Goal: Book appointment/travel/reservation

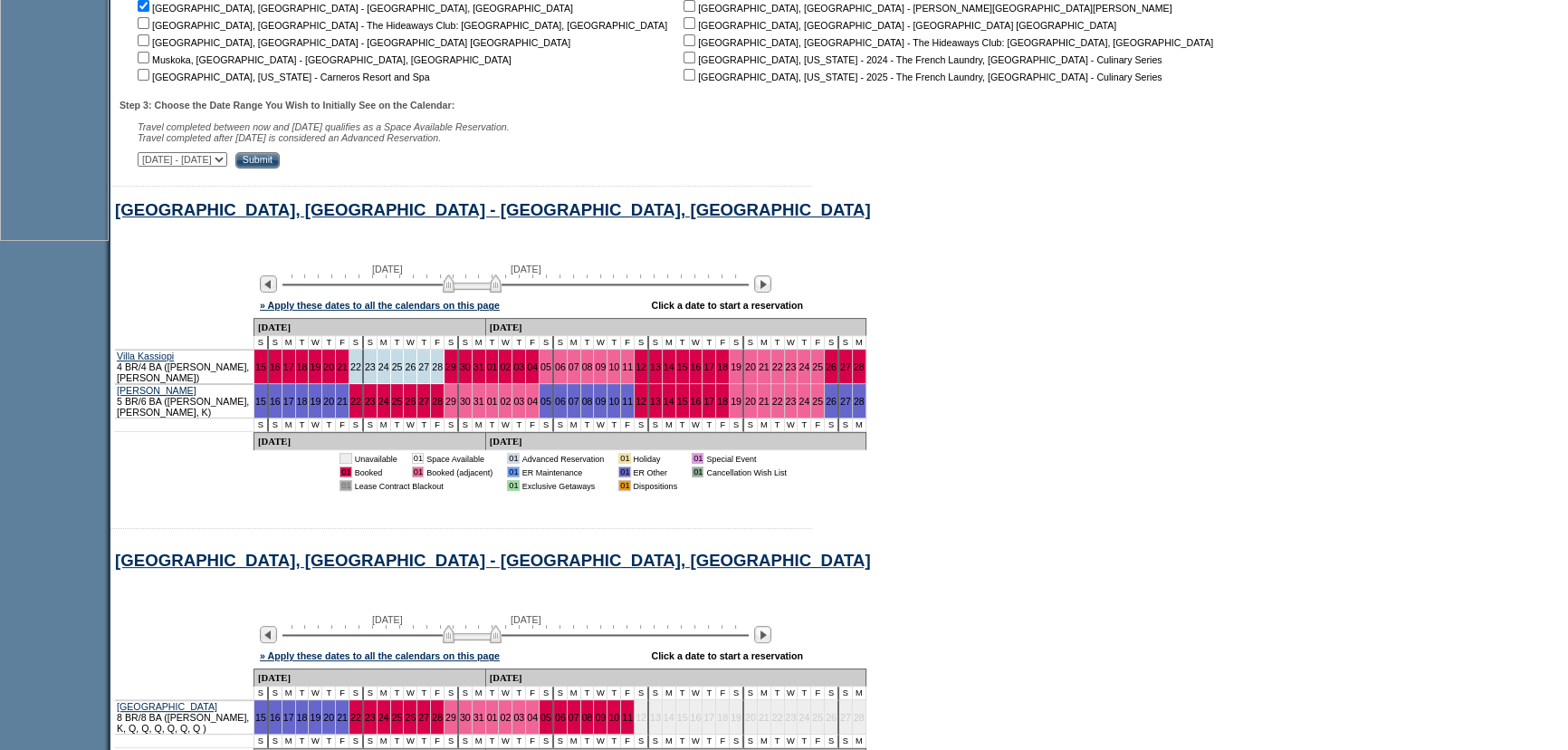
scroll to position [643, 0]
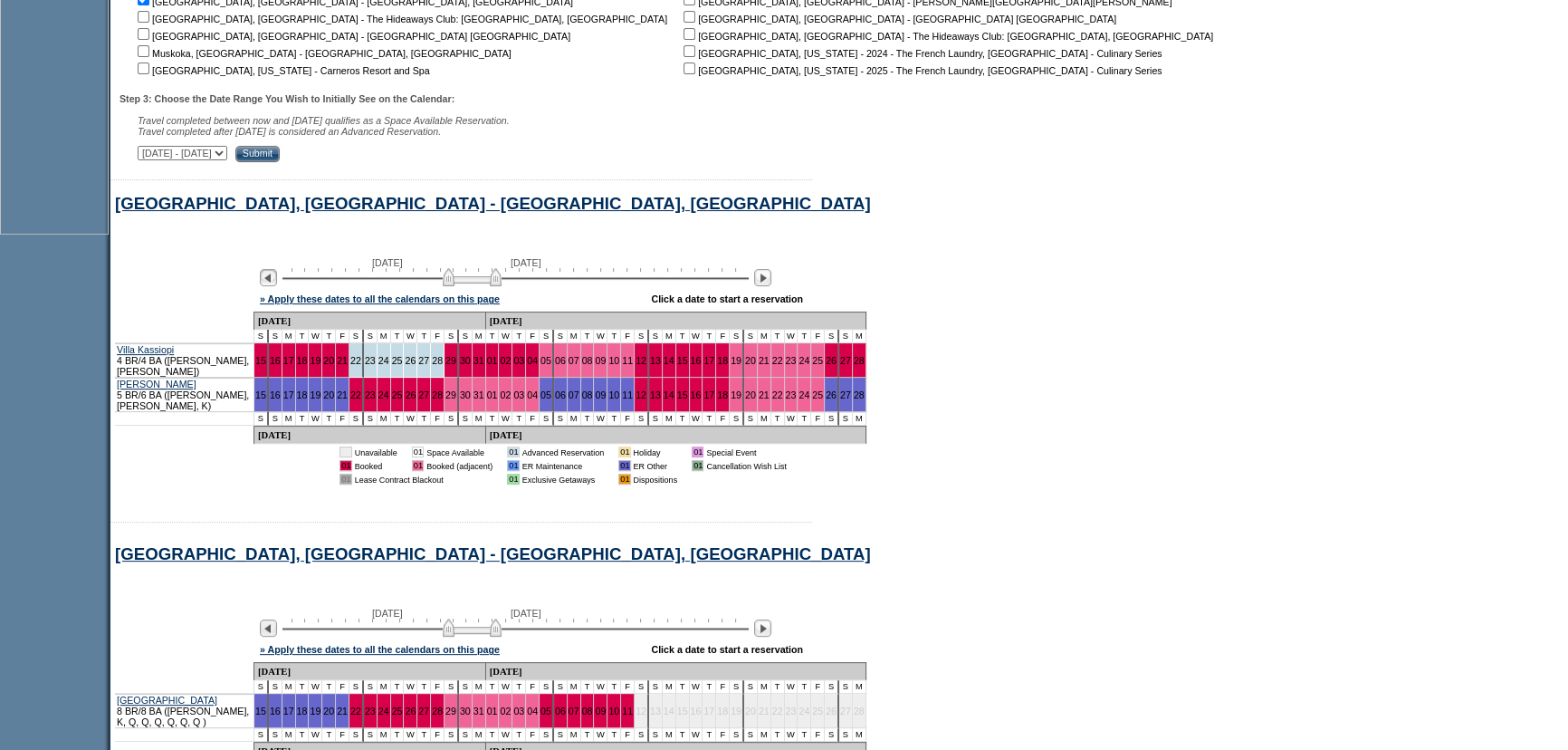
click at [277, 278] on img at bounding box center [268, 278] width 17 height 17
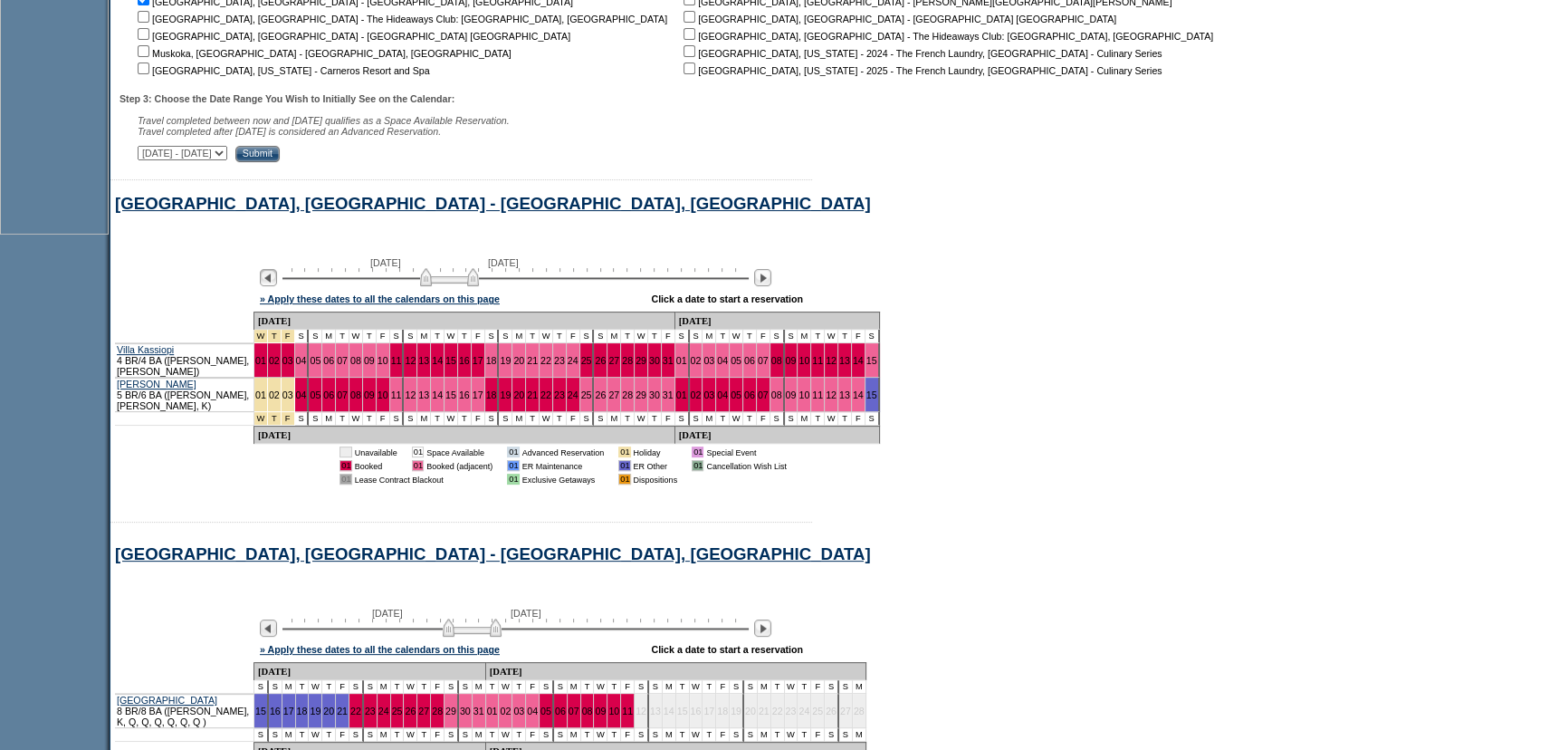
click at [277, 278] on img at bounding box center [268, 278] width 17 height 17
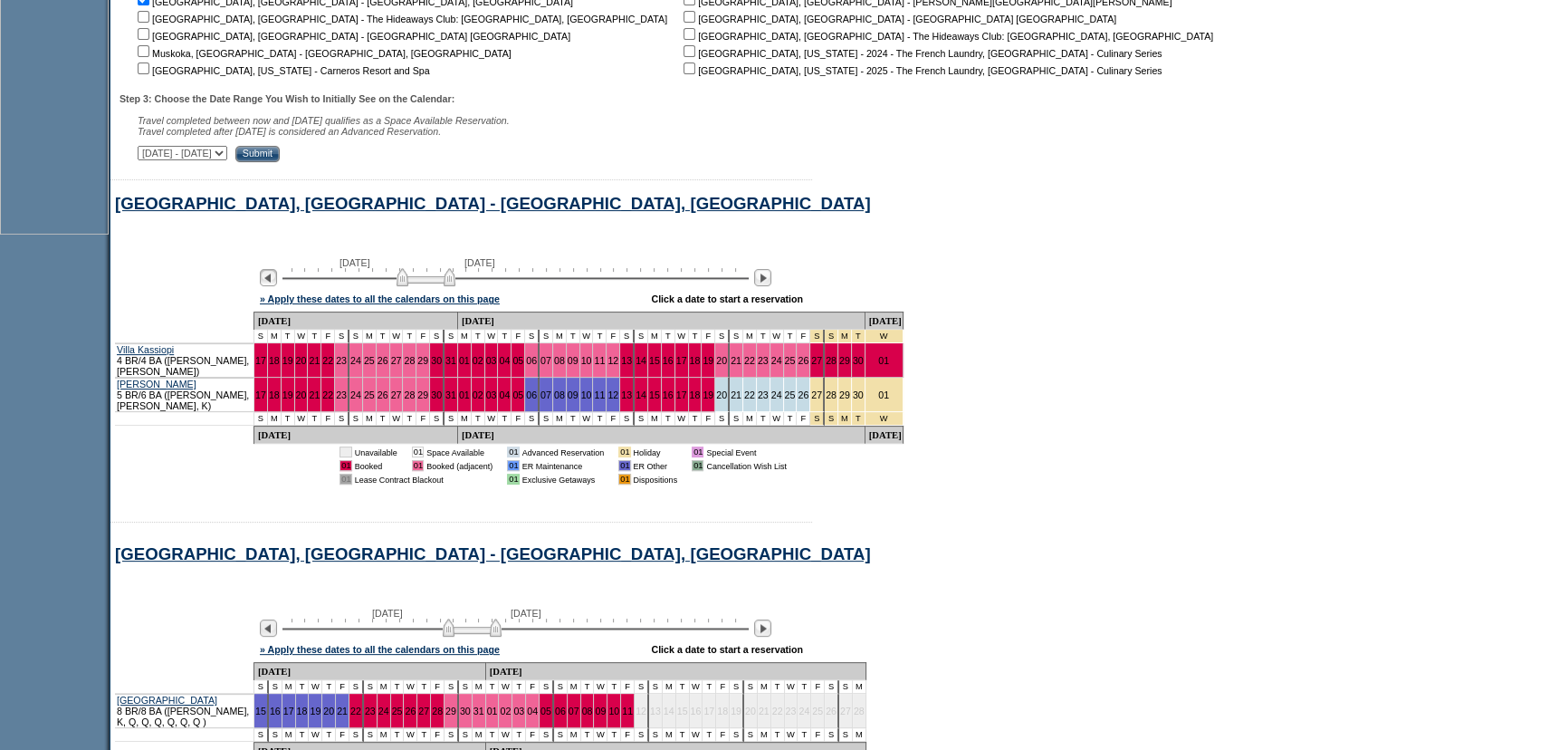
click at [277, 278] on img at bounding box center [268, 278] width 17 height 17
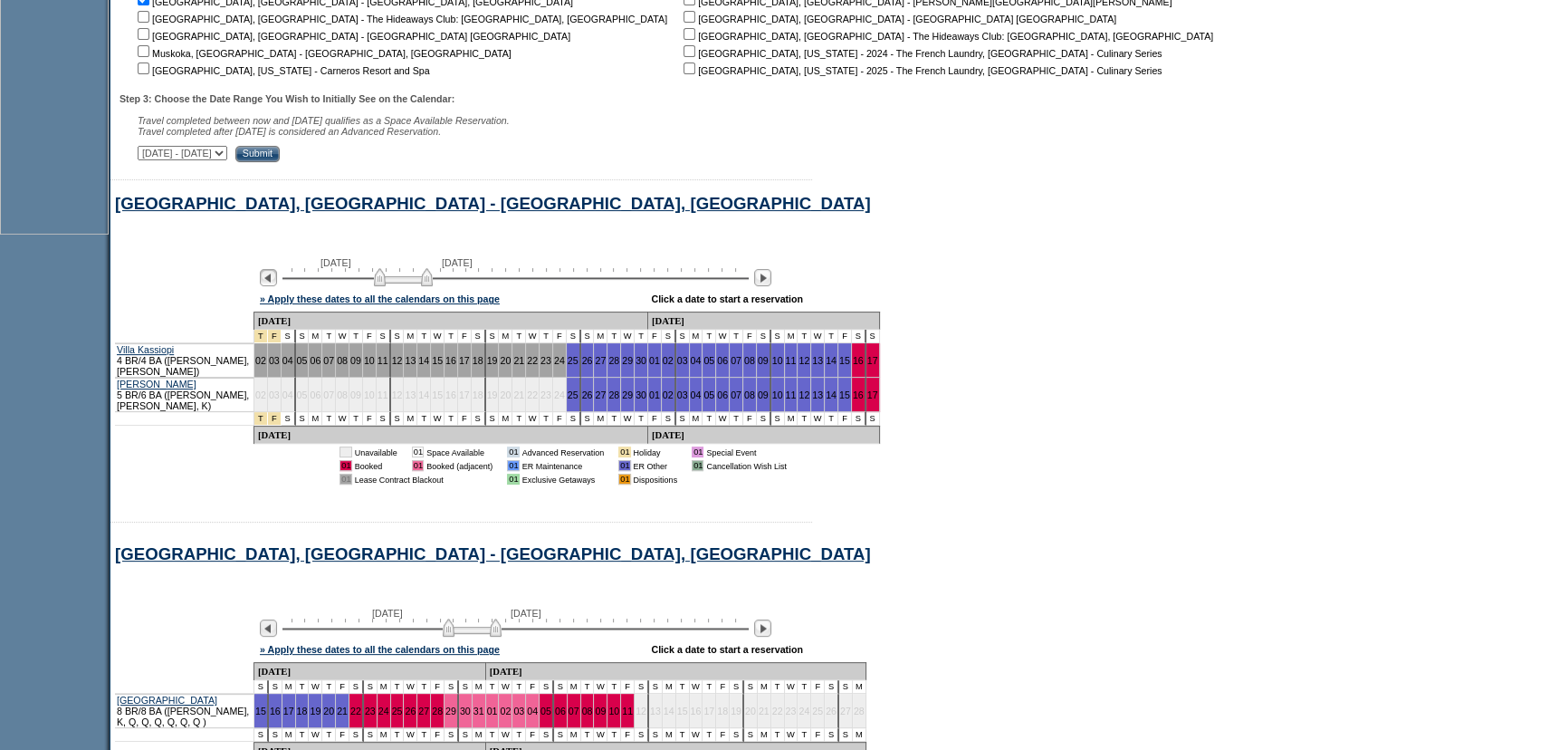
click at [277, 278] on img at bounding box center [268, 278] width 17 height 17
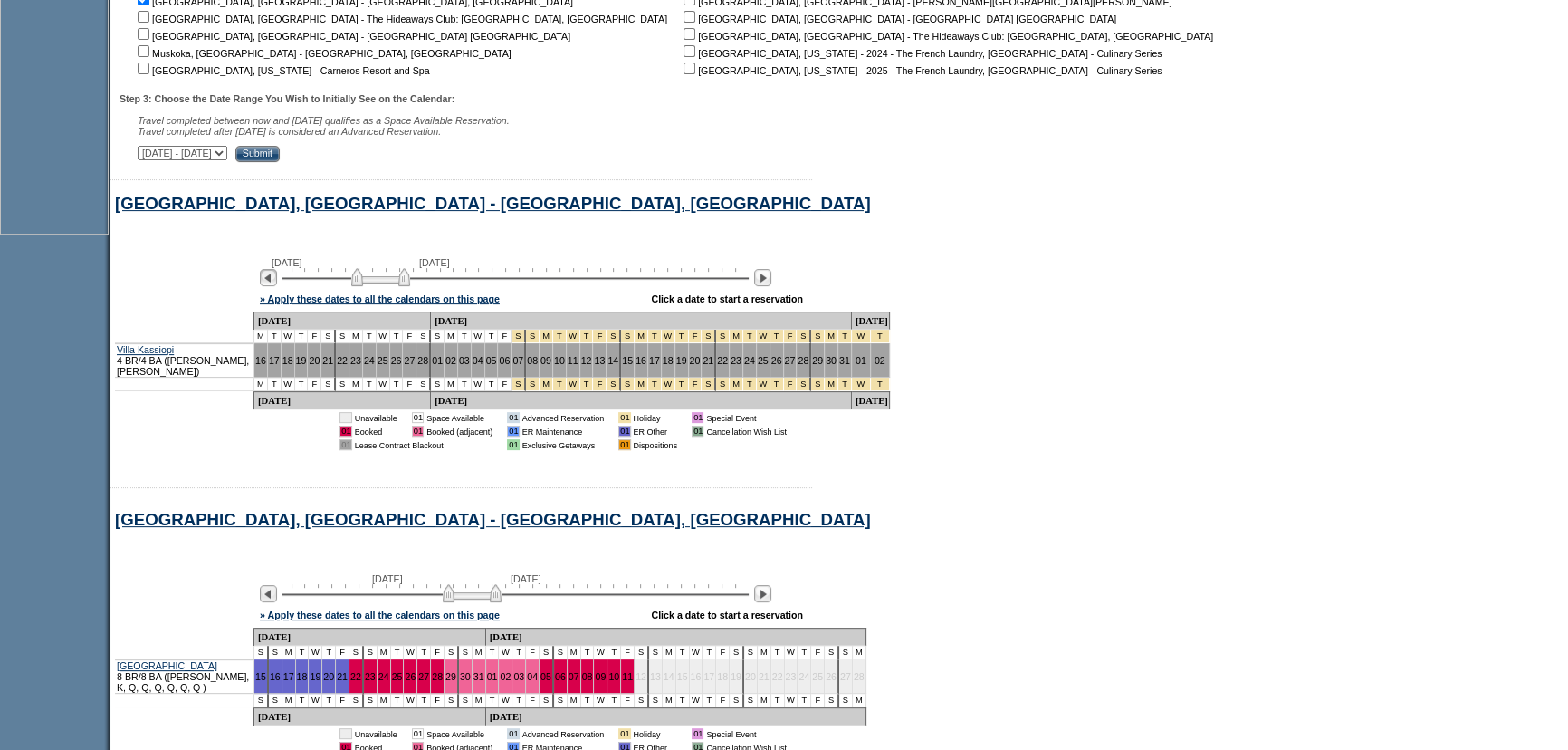
click at [277, 278] on img at bounding box center [268, 278] width 17 height 17
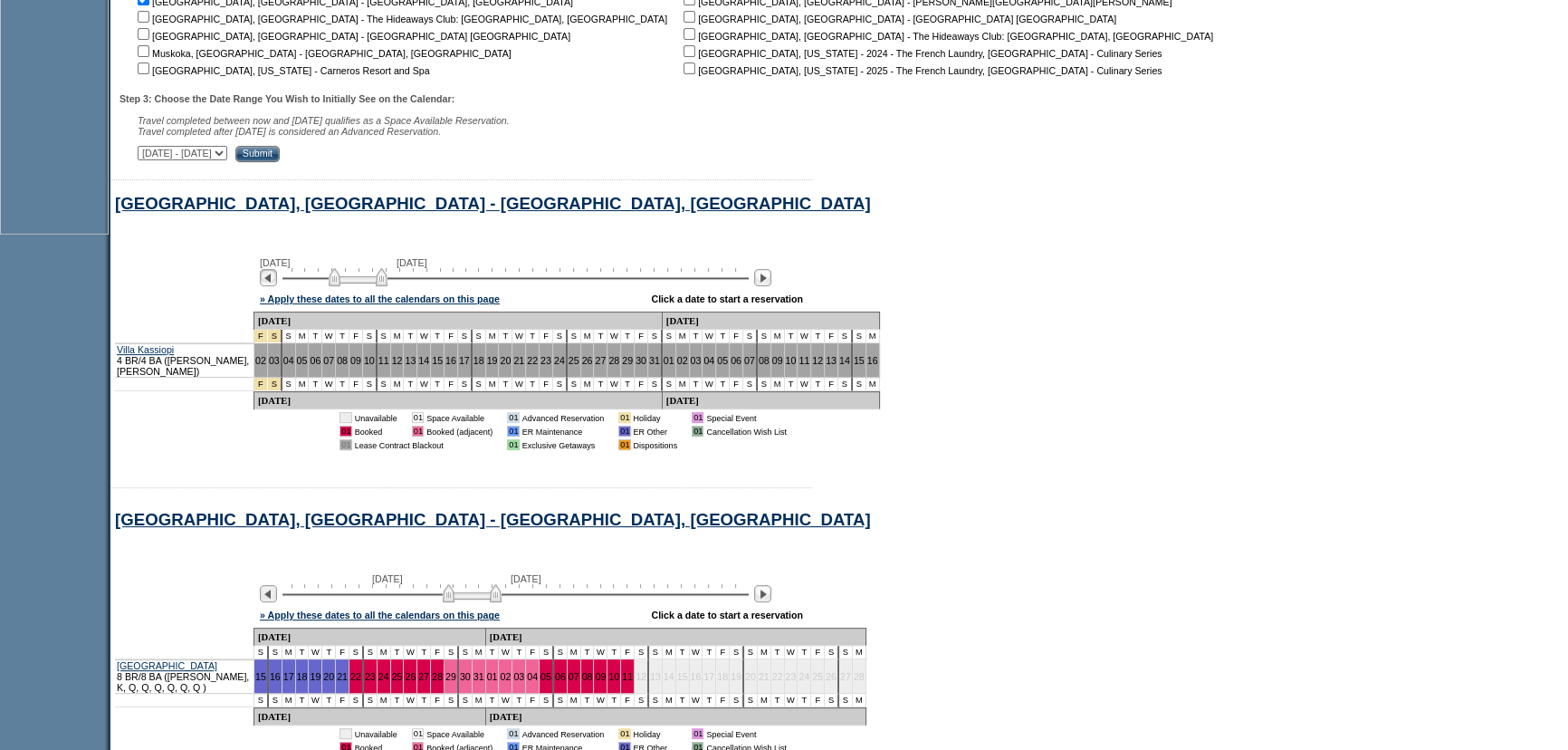
click at [277, 278] on img at bounding box center [268, 278] width 17 height 17
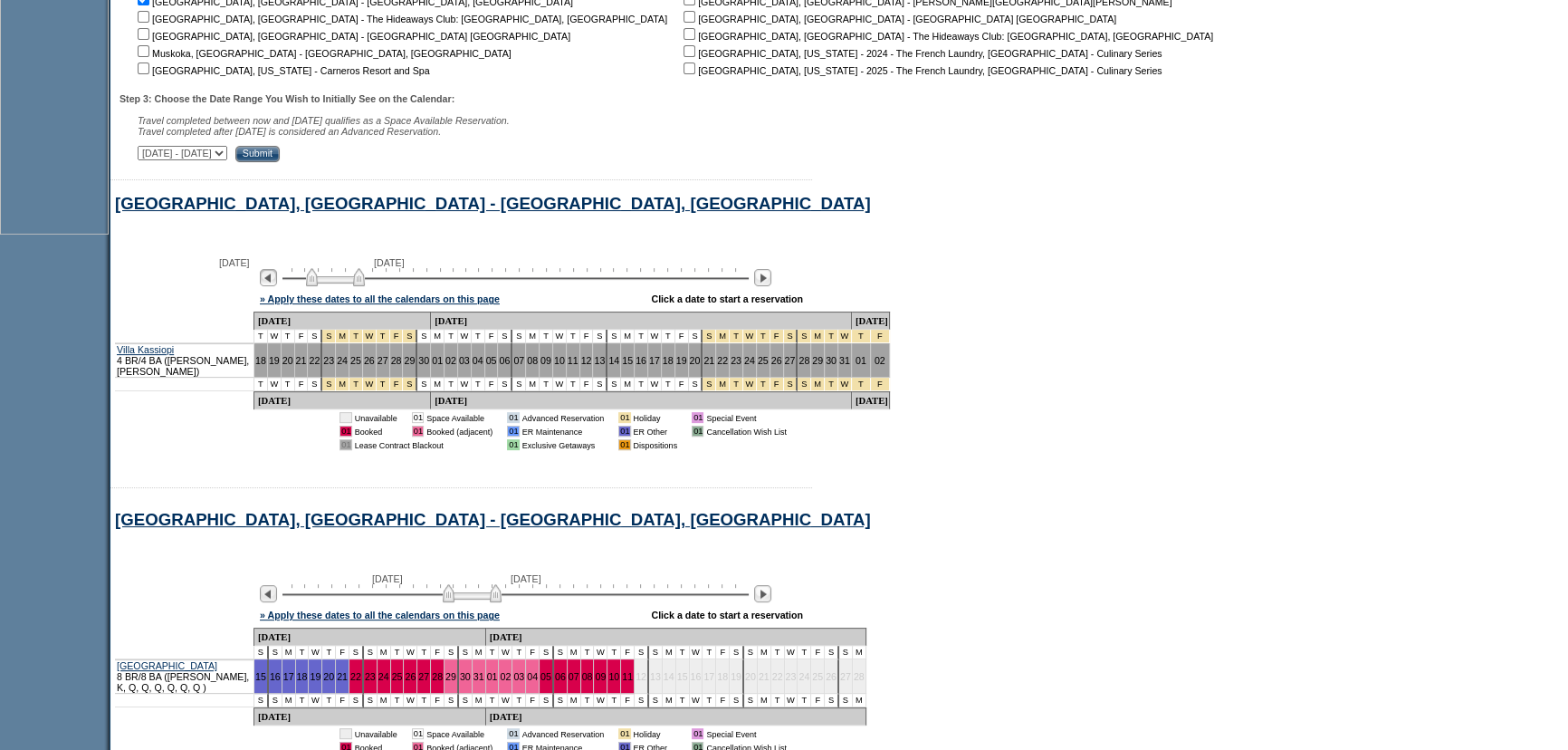
click at [277, 278] on img at bounding box center [268, 278] width 17 height 17
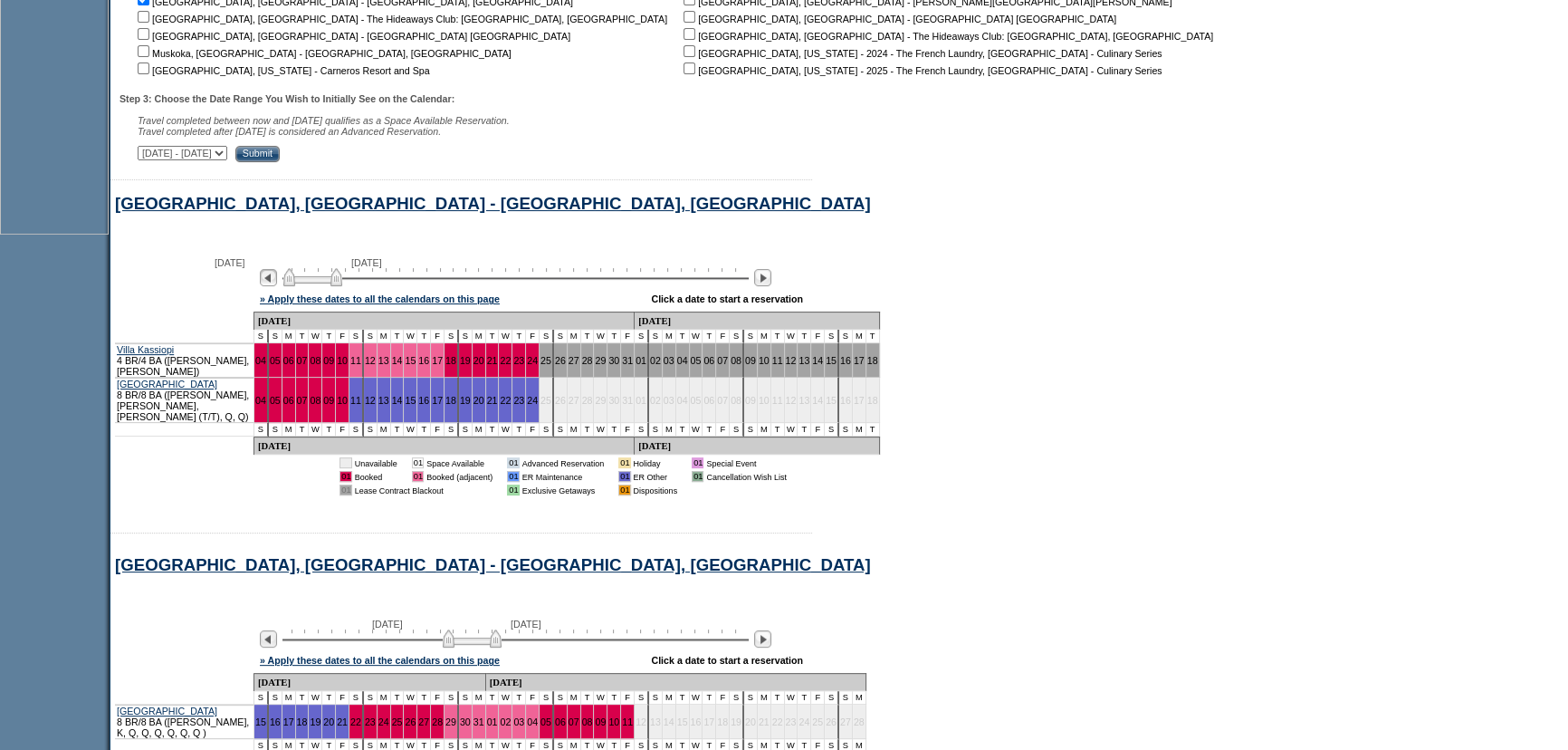
click at [277, 278] on img at bounding box center [268, 278] width 17 height 17
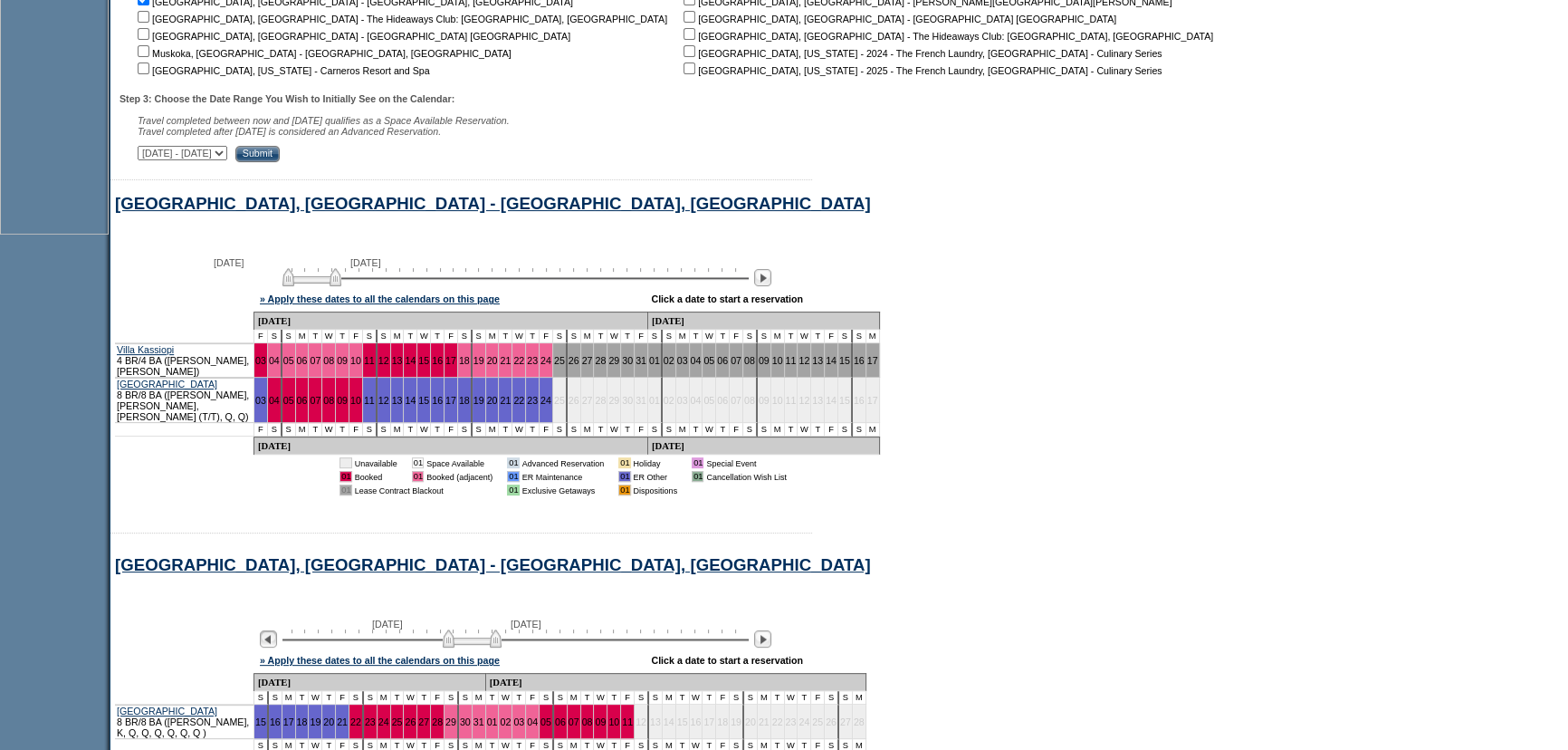
click at [277, 633] on img at bounding box center [268, 638] width 17 height 17
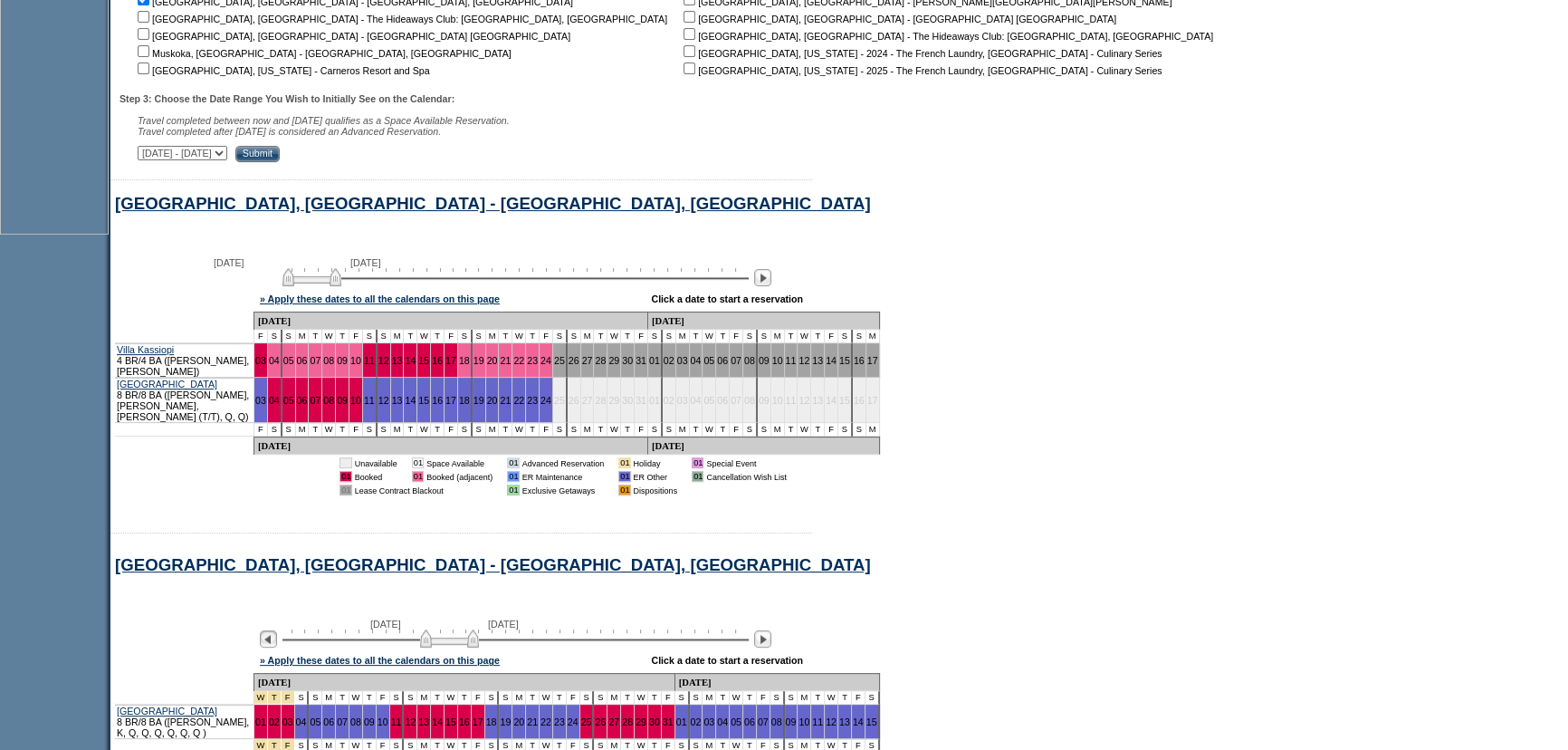
click at [277, 633] on img at bounding box center [268, 638] width 17 height 17
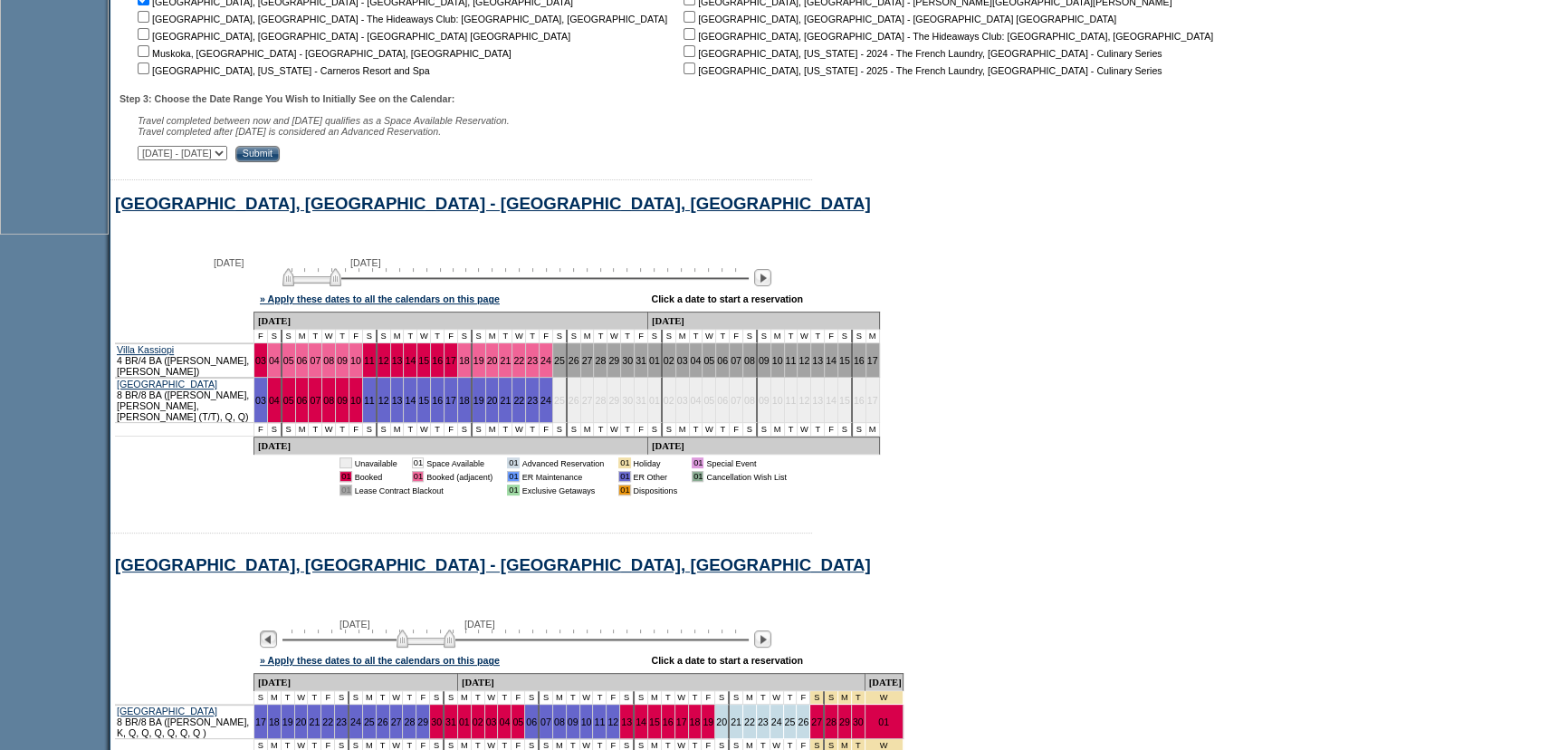
click at [277, 633] on img at bounding box center [268, 638] width 17 height 17
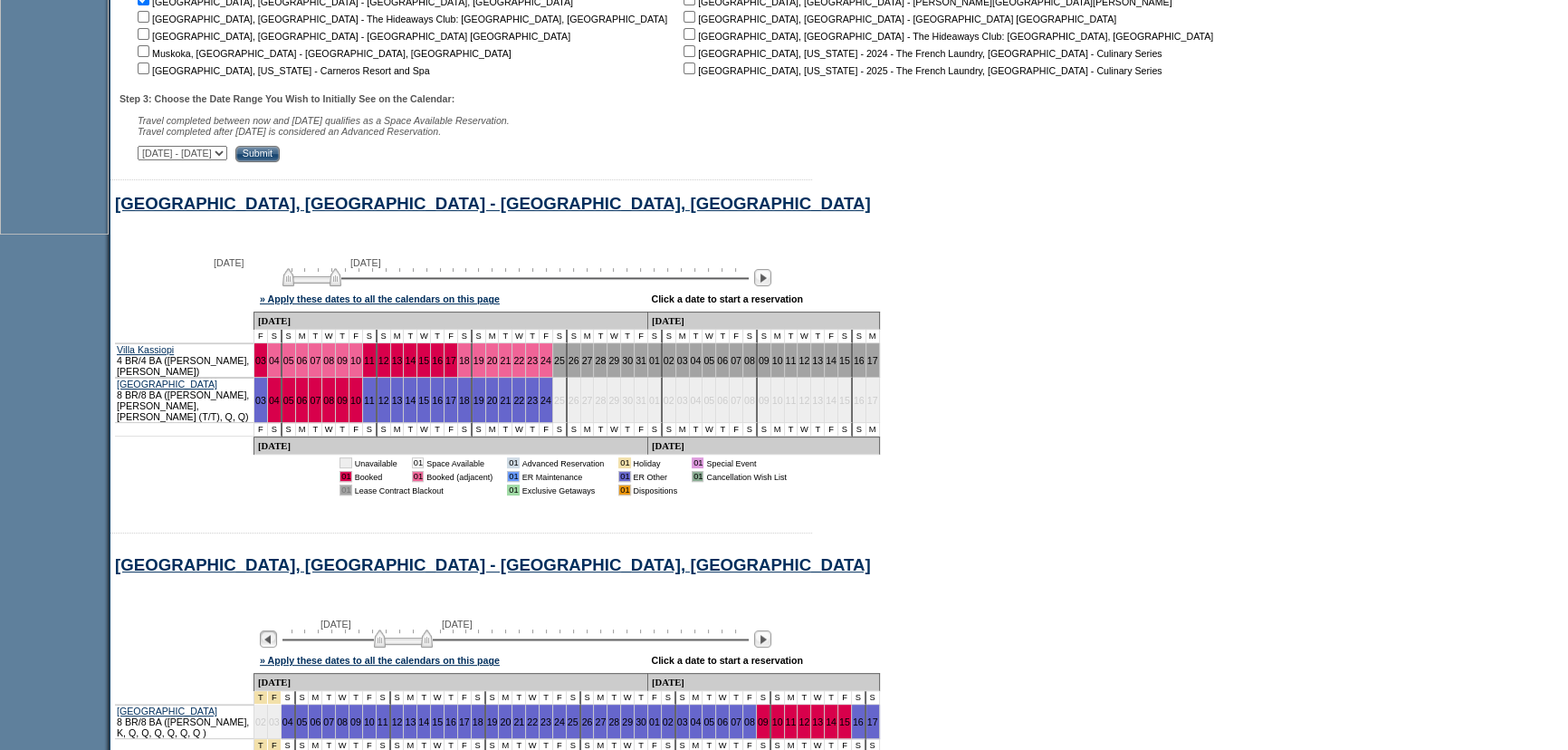
click at [277, 633] on img at bounding box center [268, 638] width 17 height 17
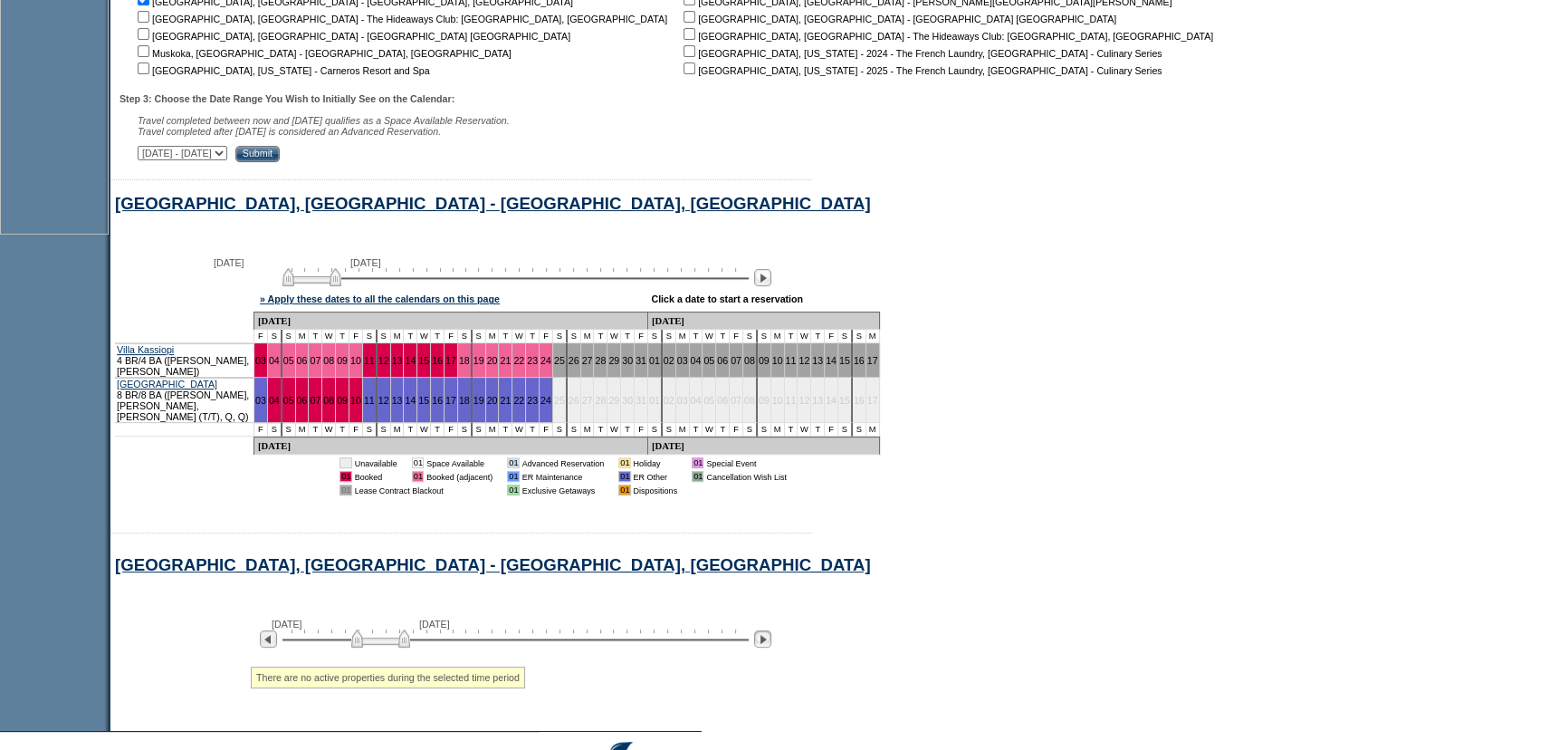
click at [771, 630] on img at bounding box center [762, 638] width 17 height 17
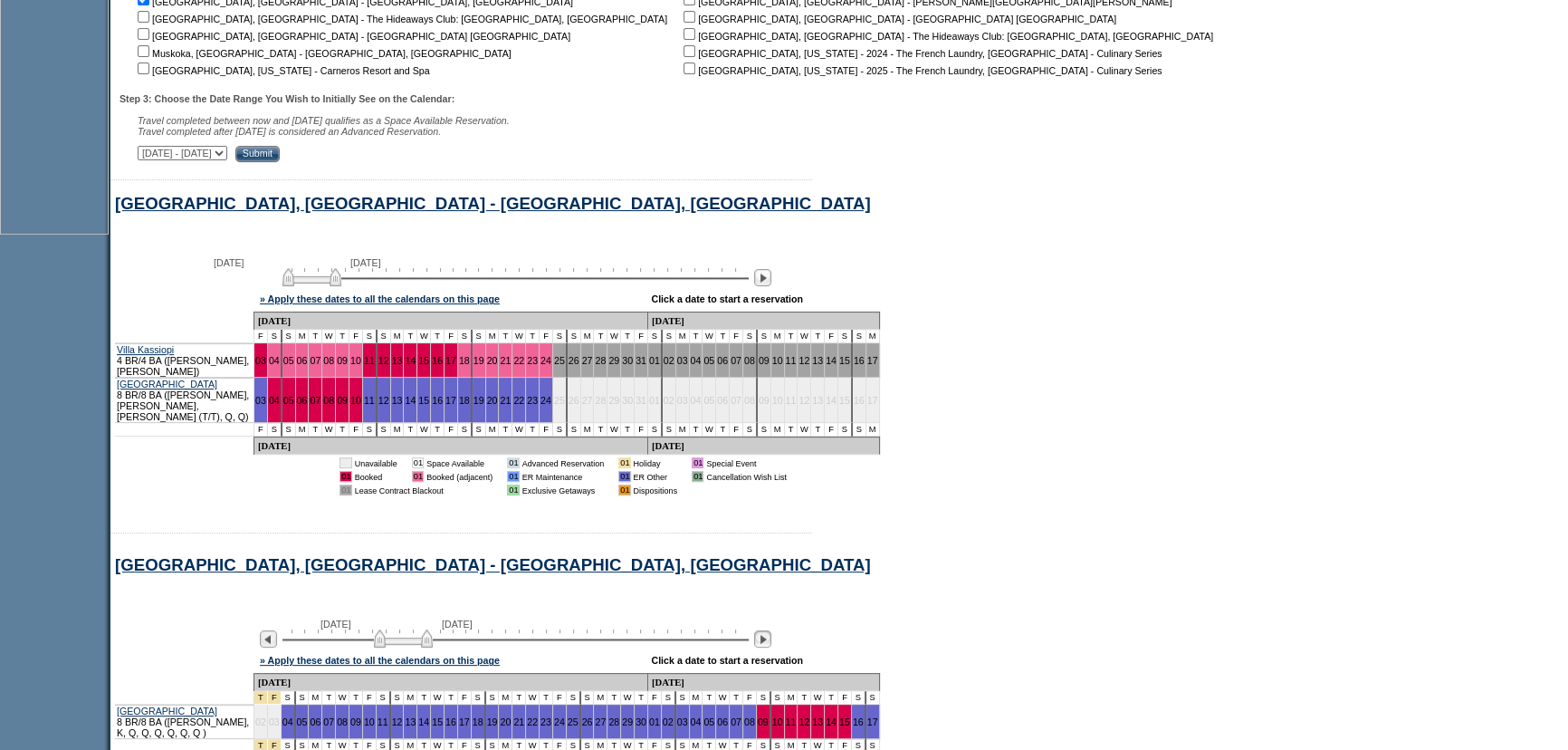
click at [771, 630] on img at bounding box center [762, 638] width 17 height 17
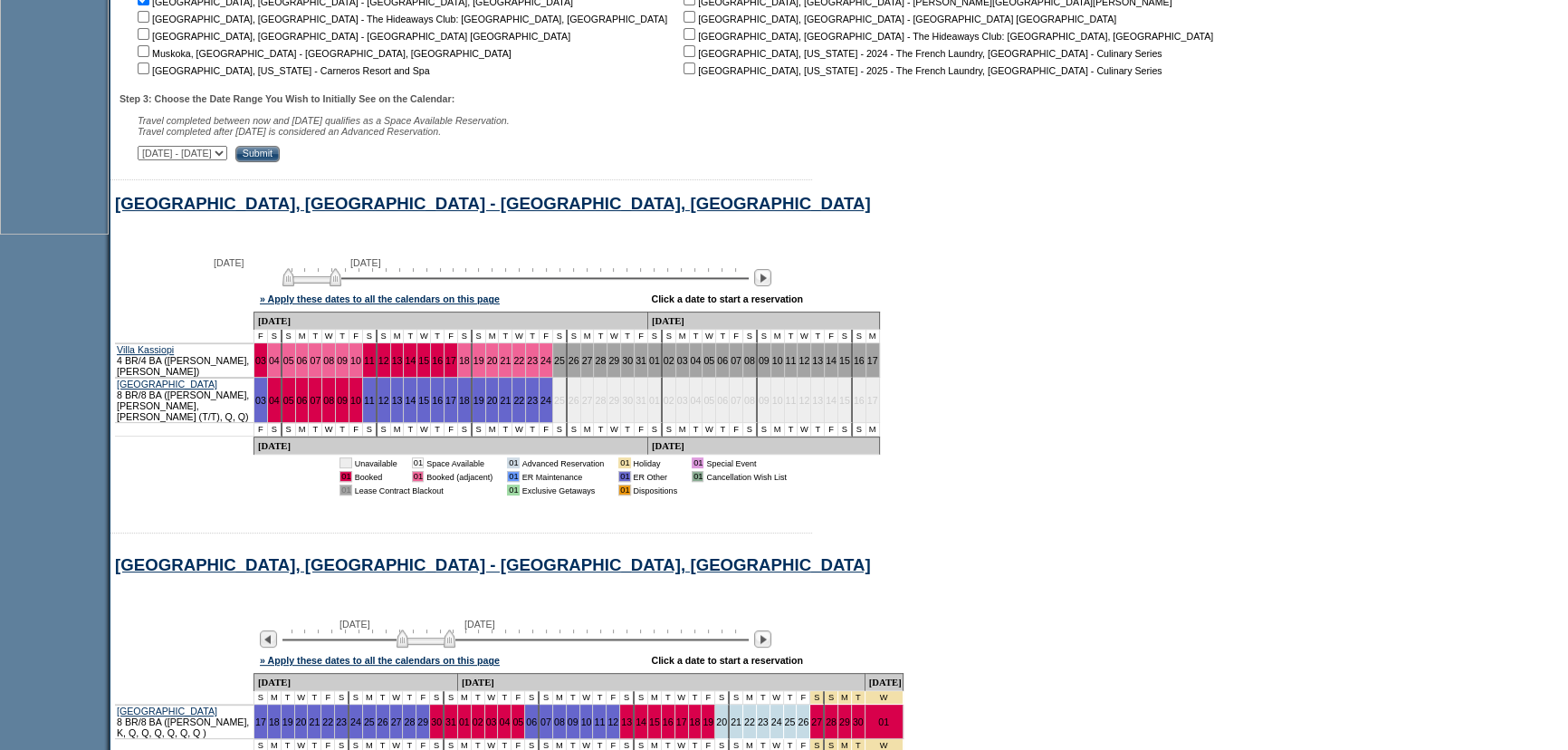
click at [709, 209] on div "[GEOGRAPHIC_DATA], [GEOGRAPHIC_DATA] - [GEOGRAPHIC_DATA], [GEOGRAPHIC_DATA]" at bounding box center [731, 209] width 1242 height 31
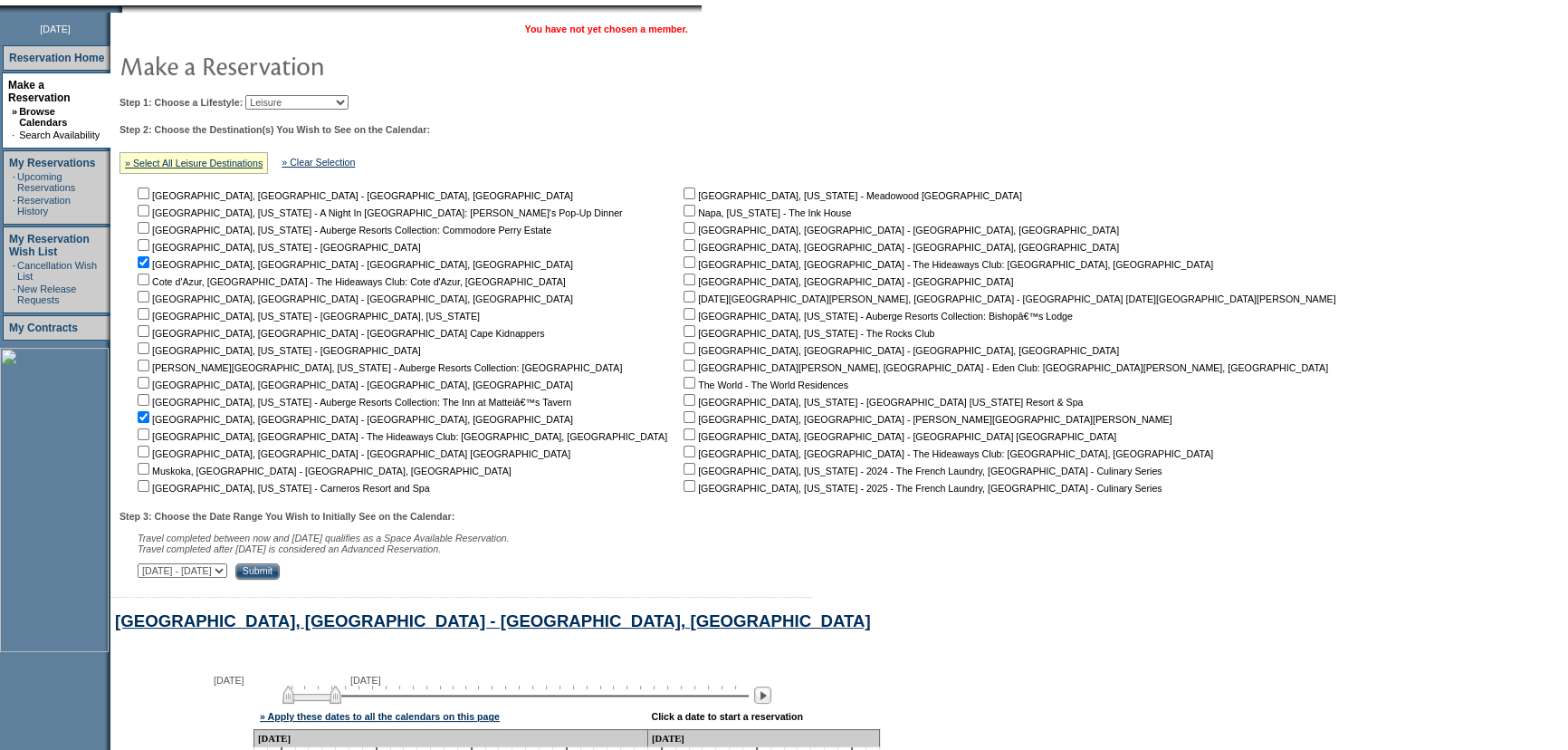
scroll to position [52, 0]
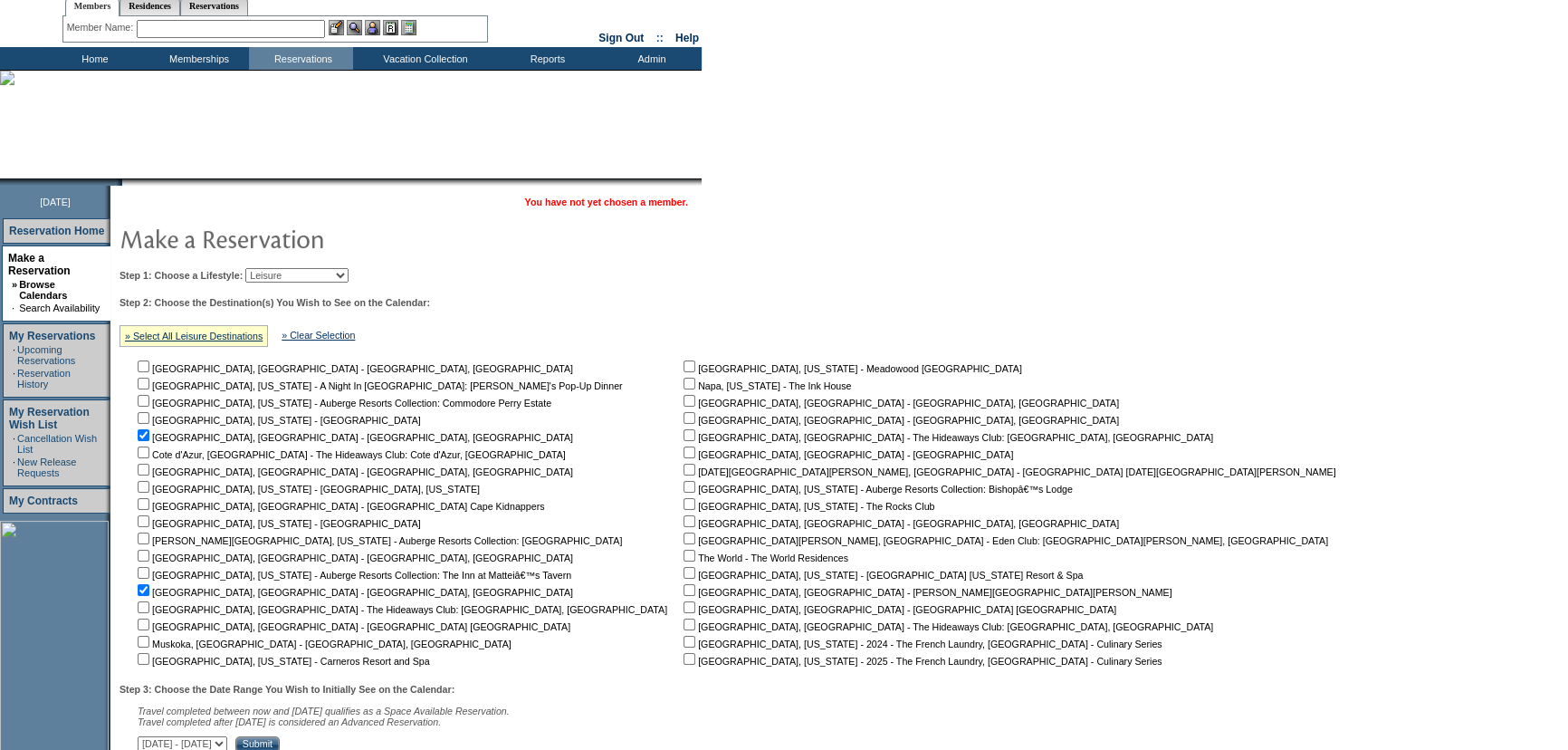
click at [149, 366] on input "checkbox" at bounding box center [143, 366] width 12 height 12
checkbox input "true"
click at [683, 398] on input "checkbox" at bounding box center [689, 400] width 12 height 12
checkbox input "true"
click at [683, 418] on input "checkbox" at bounding box center [689, 417] width 12 height 12
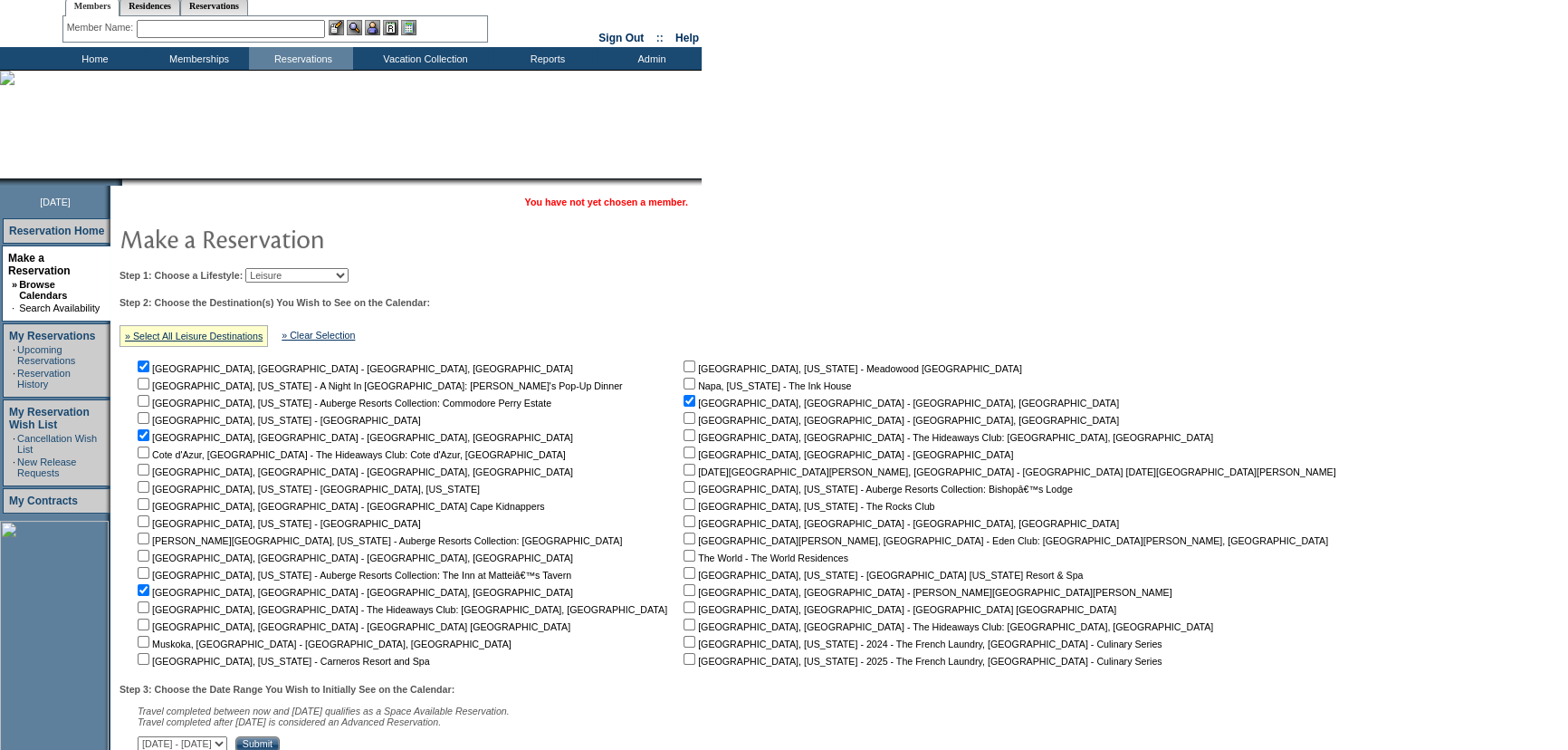
checkbox input "true"
click at [683, 521] on input "checkbox" at bounding box center [689, 521] width 12 height 12
checkbox input "true"
click at [279, 746] on input "Submit" at bounding box center [257, 743] width 44 height 16
